Goal: Task Accomplishment & Management: Complete application form

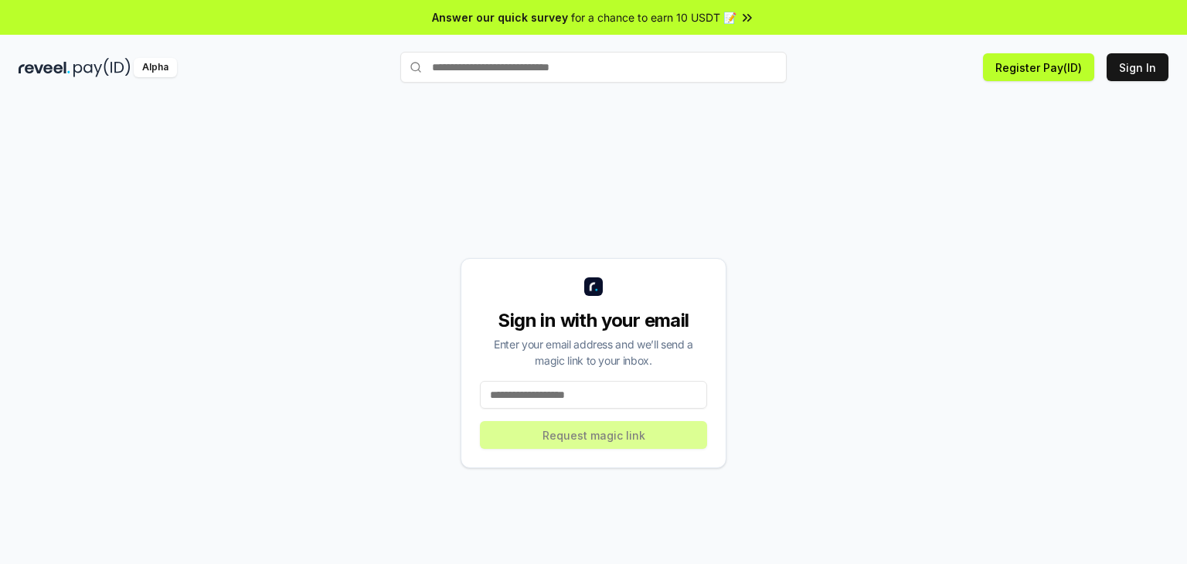
click at [587, 401] on input at bounding box center [593, 395] width 227 height 28
type input "**********"
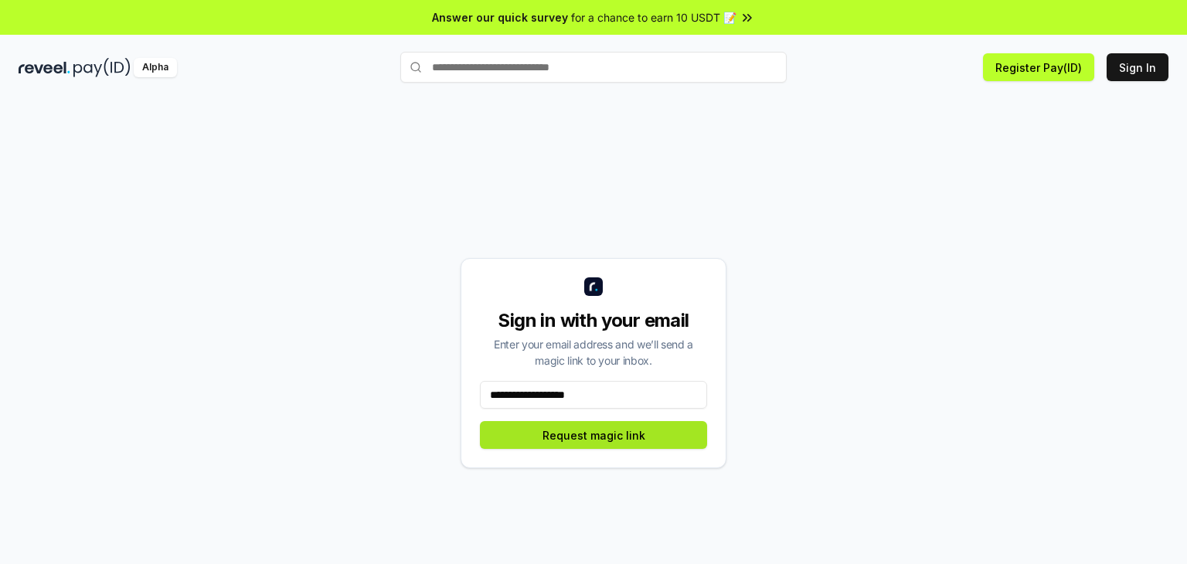
click at [589, 440] on button "Request magic link" at bounding box center [593, 435] width 227 height 28
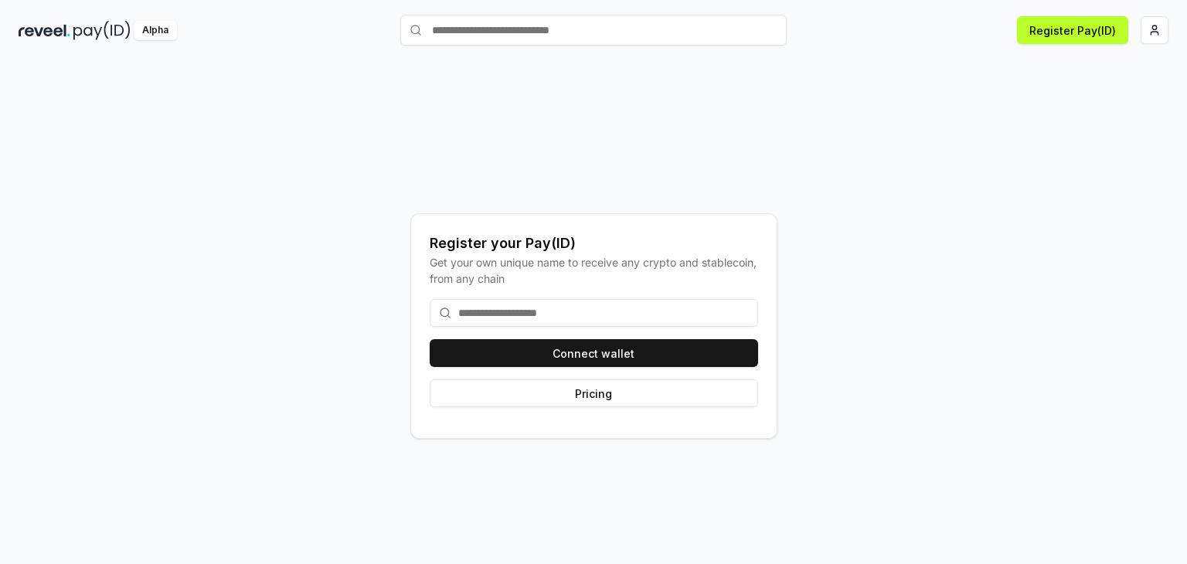
scroll to position [43, 0]
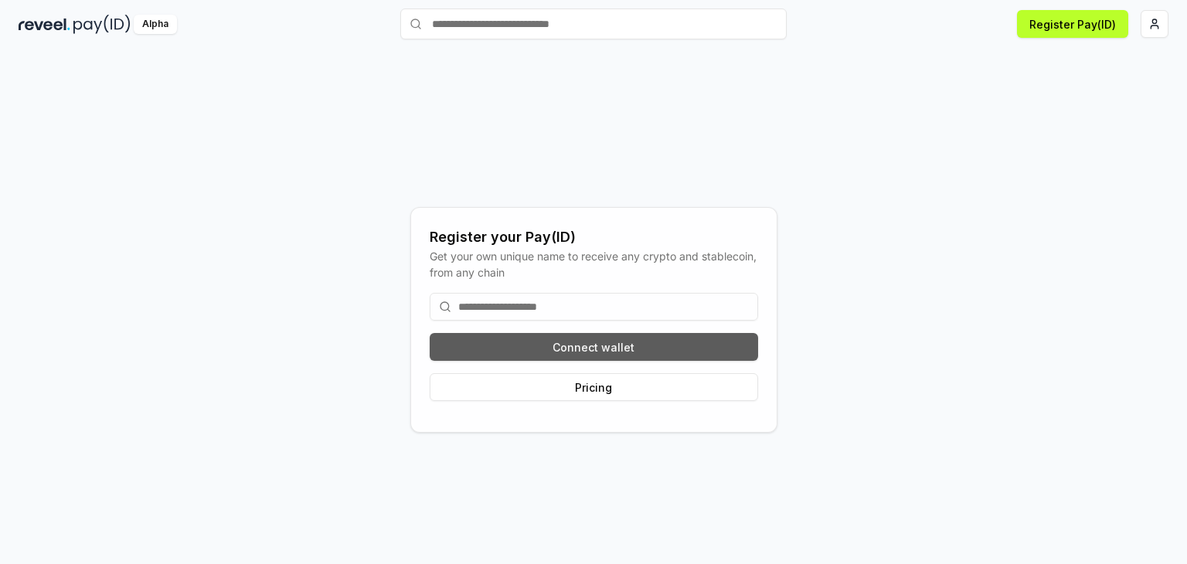
click at [542, 353] on button "Connect wallet" at bounding box center [594, 347] width 328 height 28
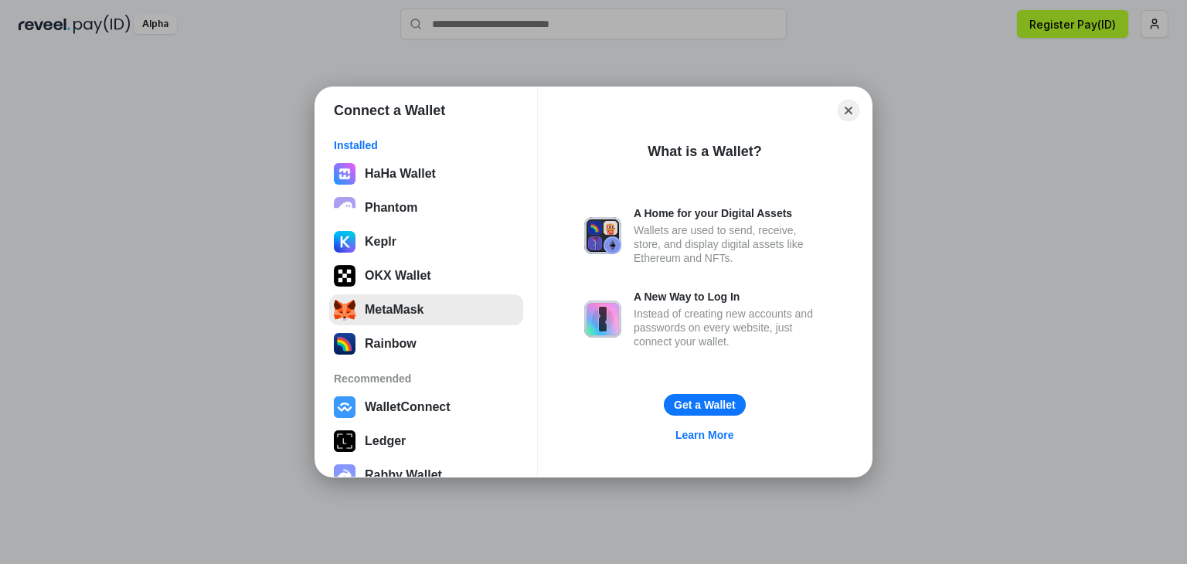
click at [389, 320] on button "MetaMask" at bounding box center [426, 309] width 194 height 31
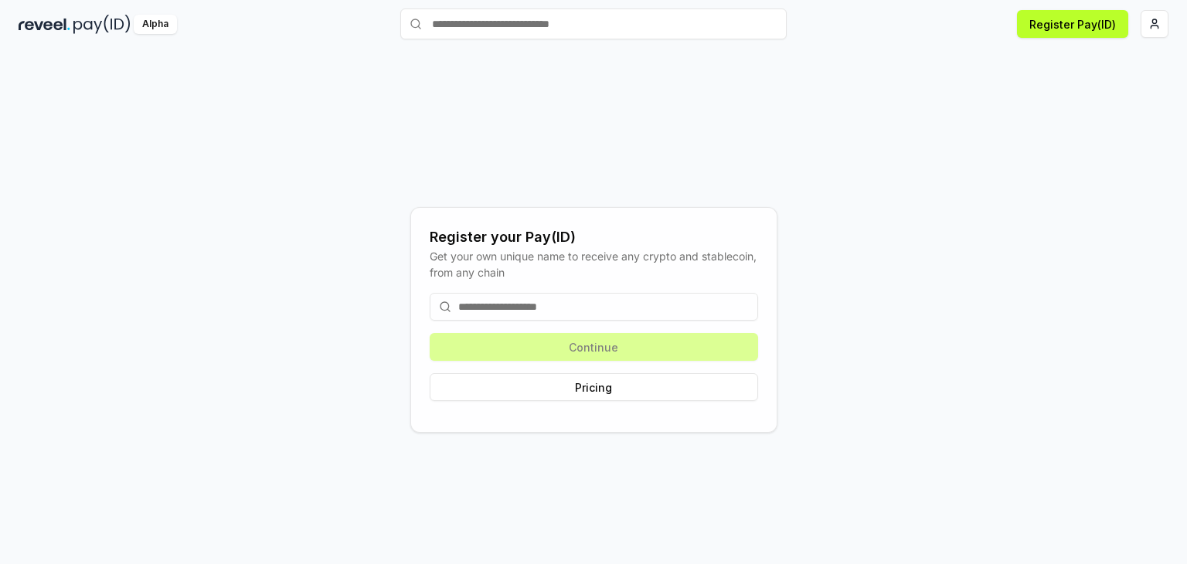
click at [529, 307] on input at bounding box center [594, 307] width 328 height 28
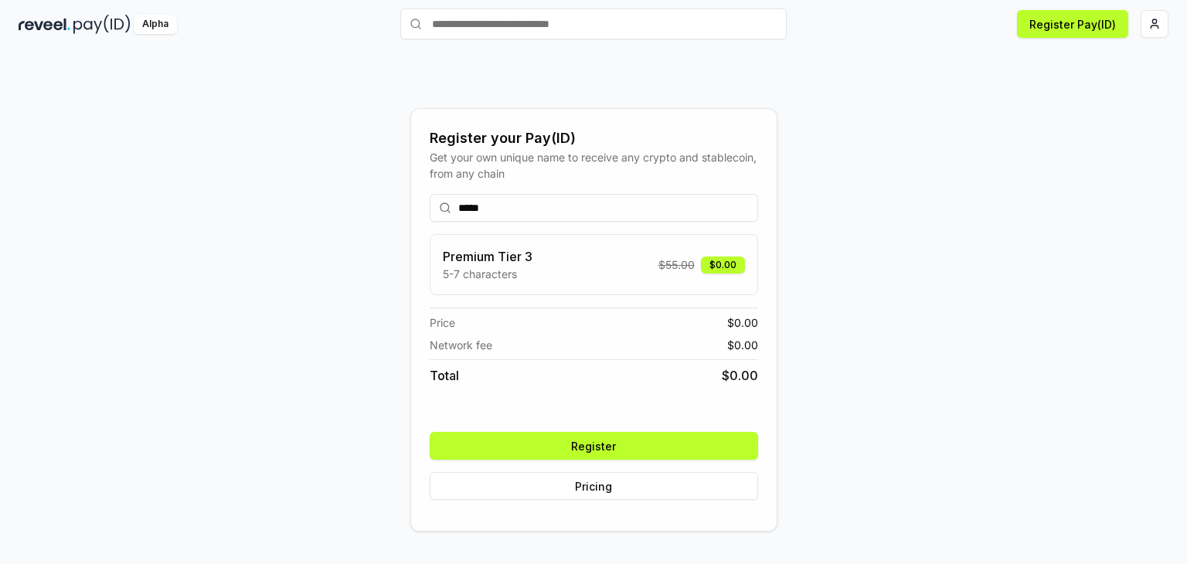
type input "*****"
click at [646, 444] on button "Register" at bounding box center [594, 446] width 328 height 28
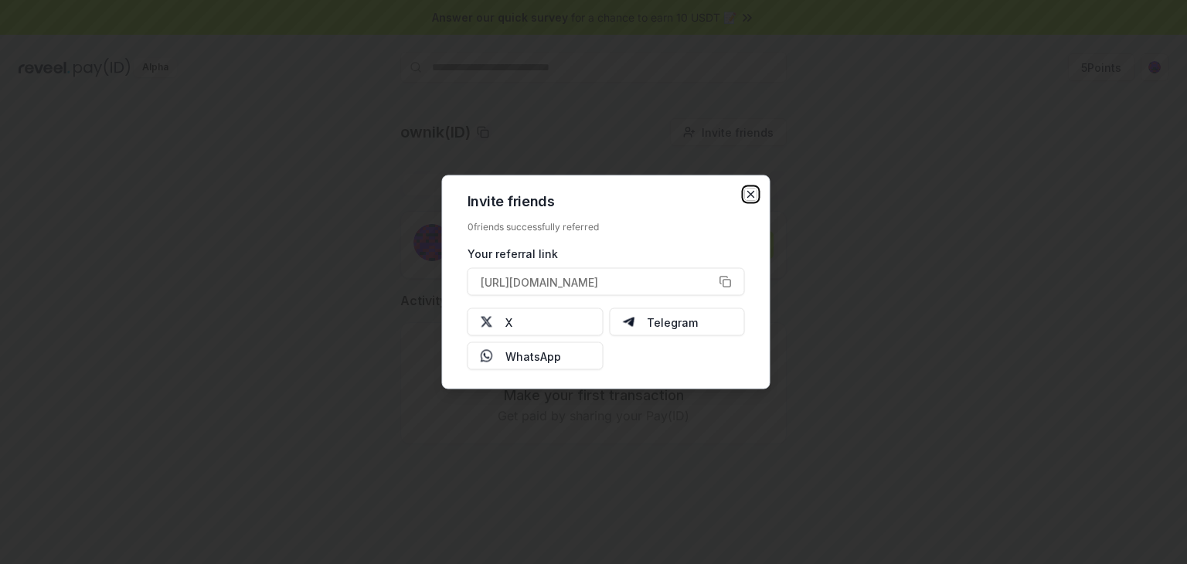
click at [748, 195] on icon "button" at bounding box center [751, 194] width 12 height 12
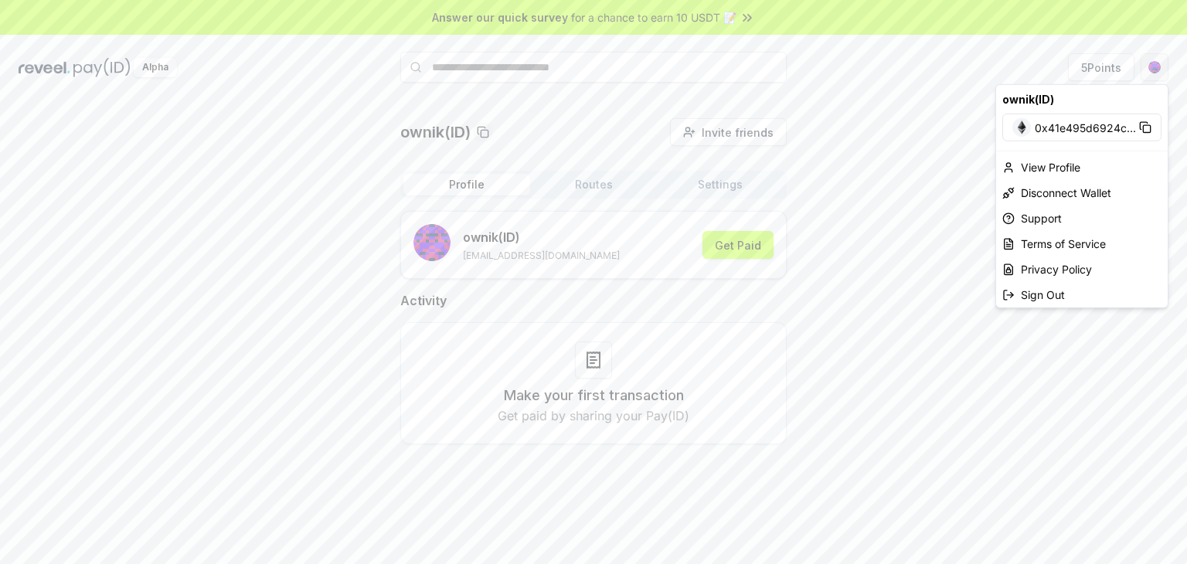
click at [1146, 72] on html "Answer our quick survey for a chance to earn 10 USDT 📝 Alpha 5 Points ownik(ID)…" at bounding box center [593, 282] width 1187 height 564
click at [1037, 296] on div "Sign Out" at bounding box center [1081, 294] width 171 height 25
